Goal: Task Accomplishment & Management: Manage account settings

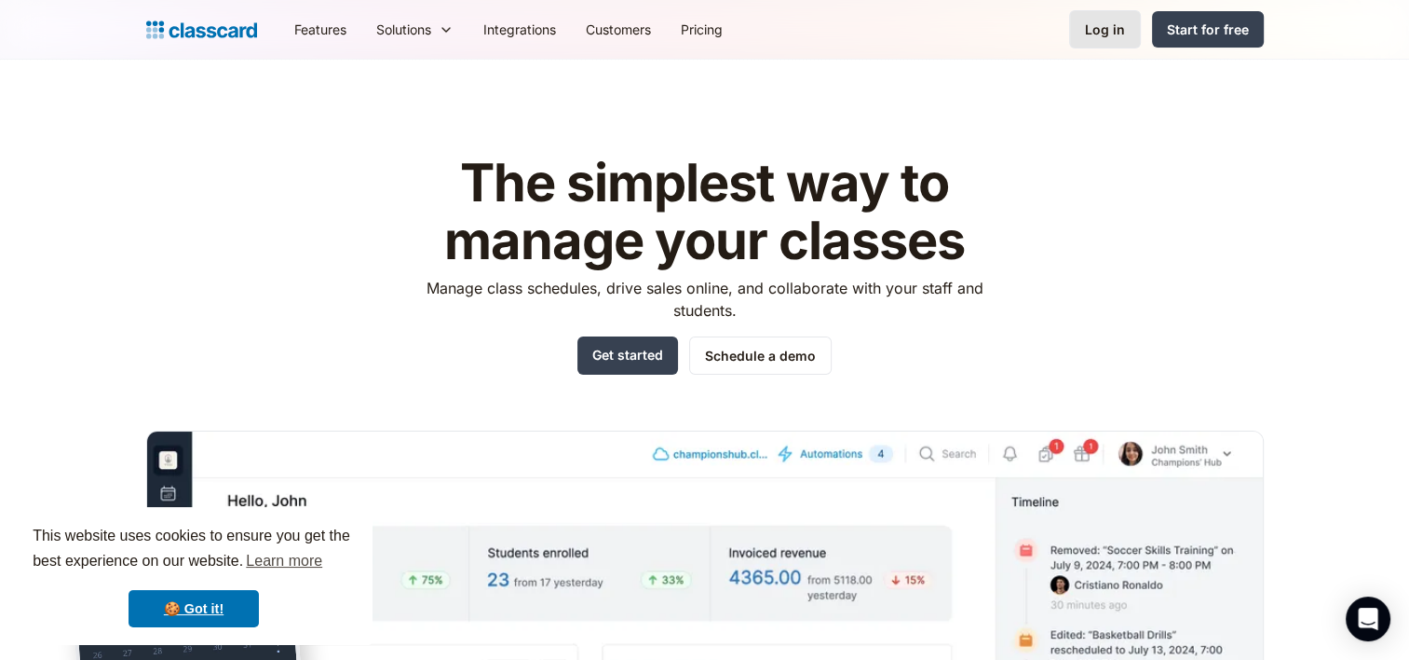
click at [1118, 28] on div "Log in" at bounding box center [1105, 30] width 40 height 20
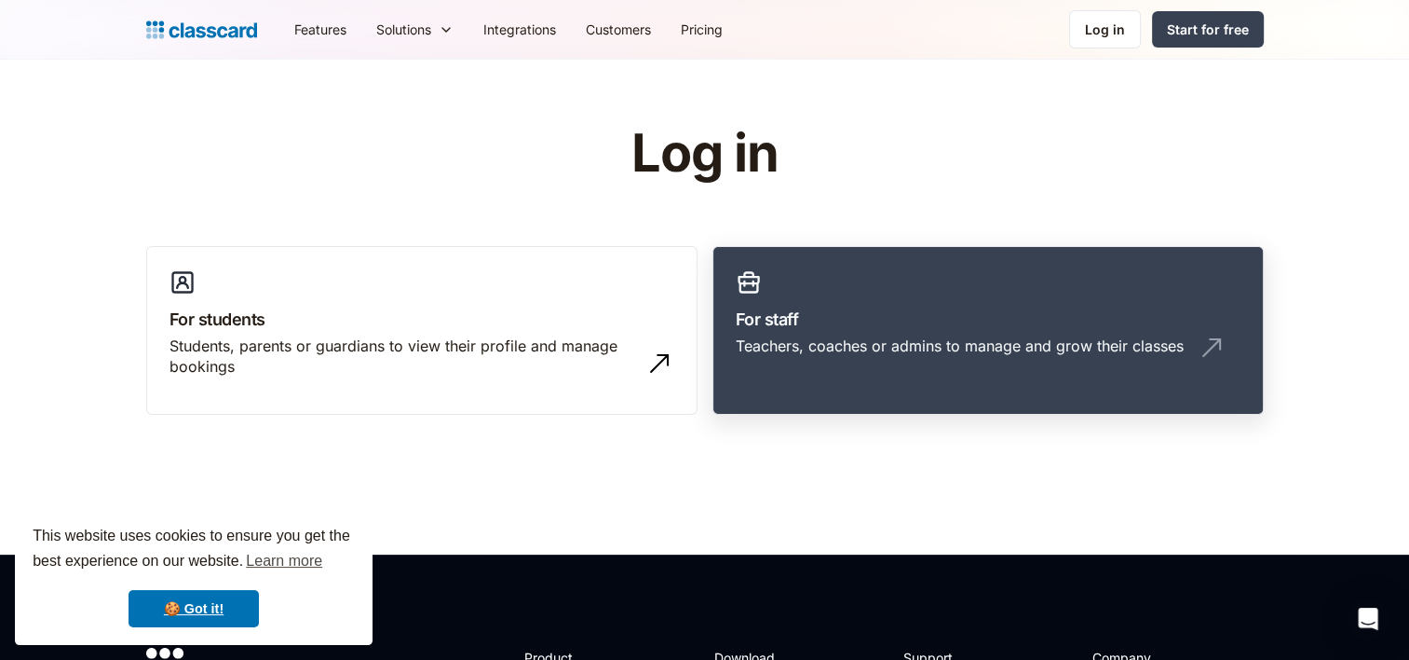
click at [973, 379] on link "For staff Teachers, coaches or admins to manage and grow their classes" at bounding box center [988, 331] width 551 height 170
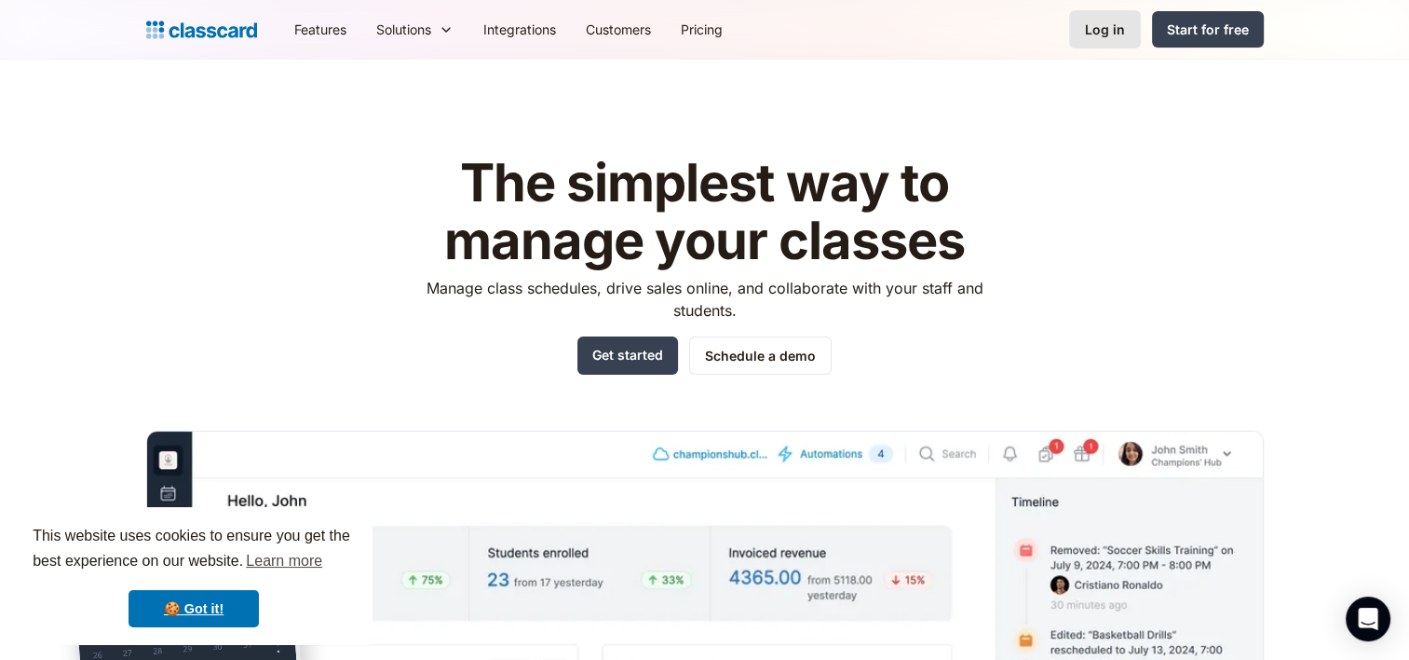
click at [1104, 33] on div "Log in" at bounding box center [1105, 30] width 40 height 20
